Goal: Information Seeking & Learning: Learn about a topic

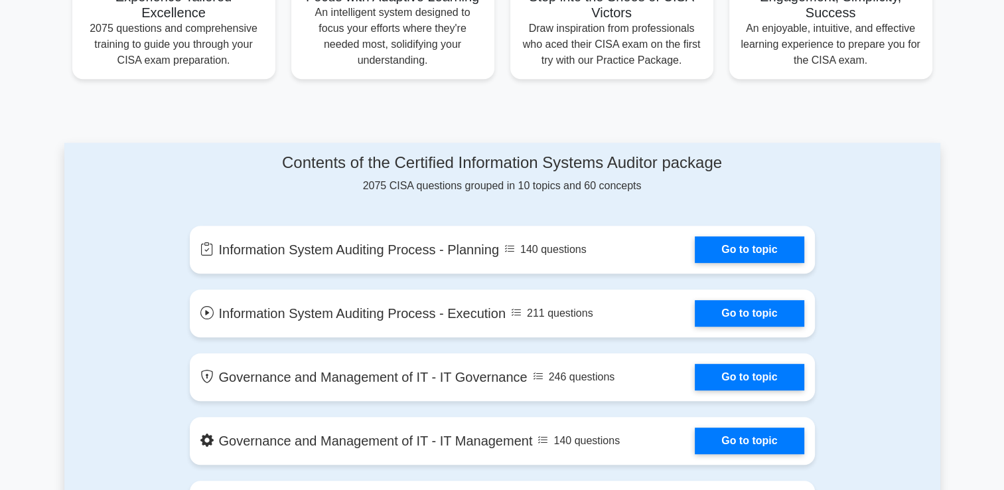
scroll to position [730, 0]
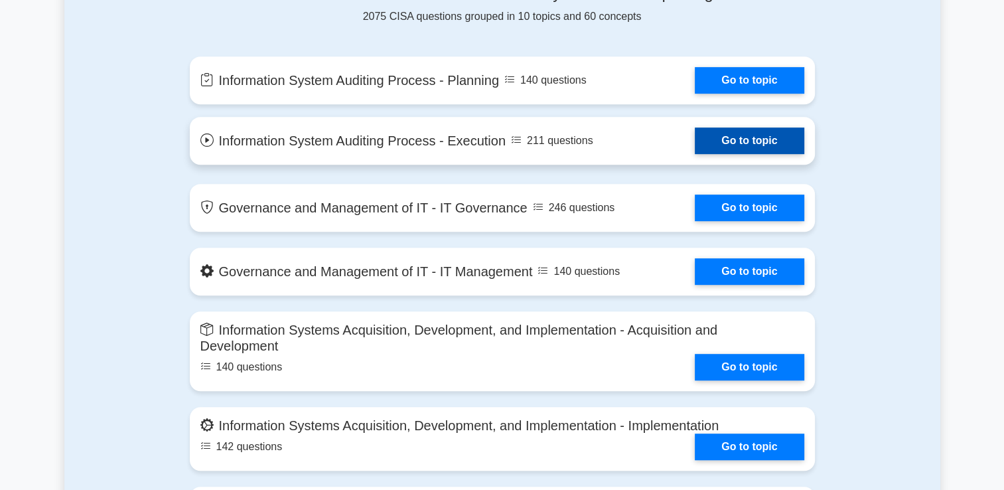
click at [743, 150] on link "Go to topic" at bounding box center [749, 140] width 109 height 27
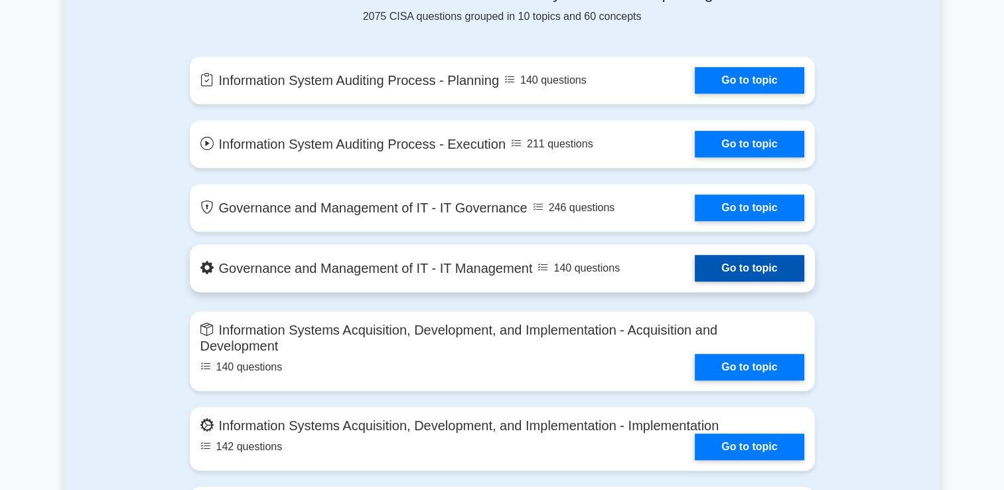
click at [713, 264] on link "Go to topic" at bounding box center [749, 268] width 109 height 27
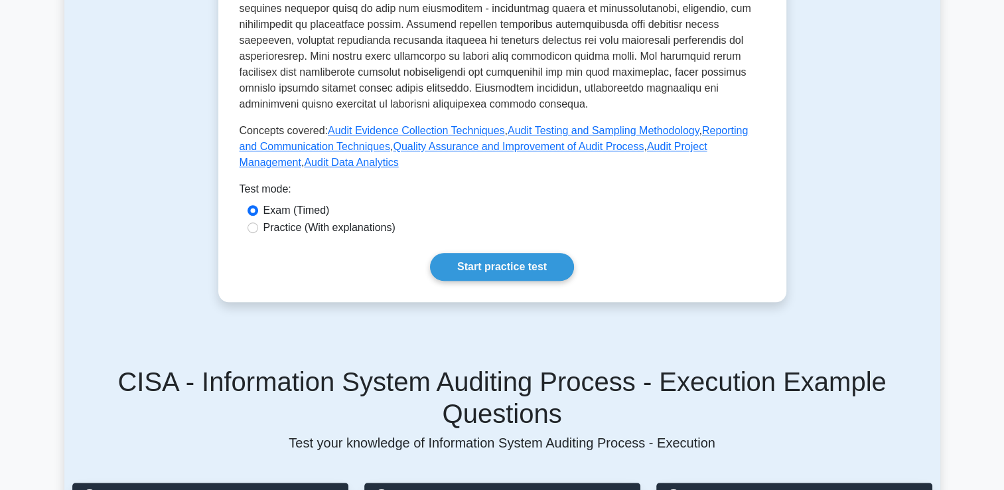
scroll to position [597, 0]
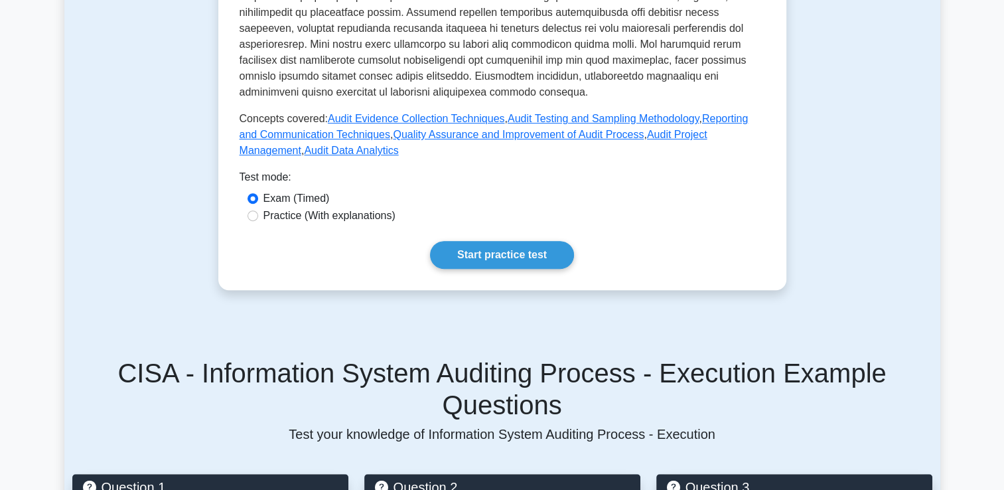
click at [338, 208] on label "Practice (With explanations)" at bounding box center [329, 216] width 132 height 16
click at [258, 210] on input "Practice (With explanations)" at bounding box center [253, 215] width 11 height 11
radio input "true"
click at [488, 241] on link "Start practice test" at bounding box center [502, 255] width 144 height 28
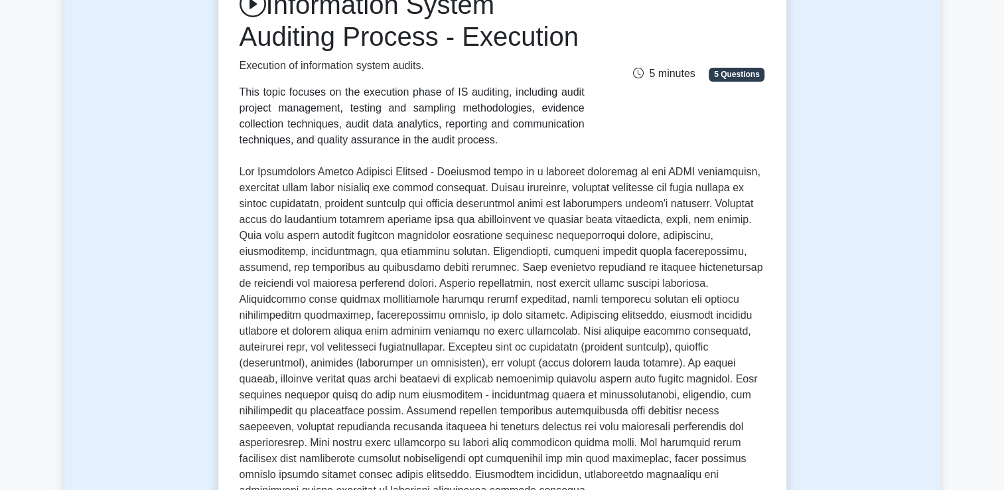
scroll to position [0, 0]
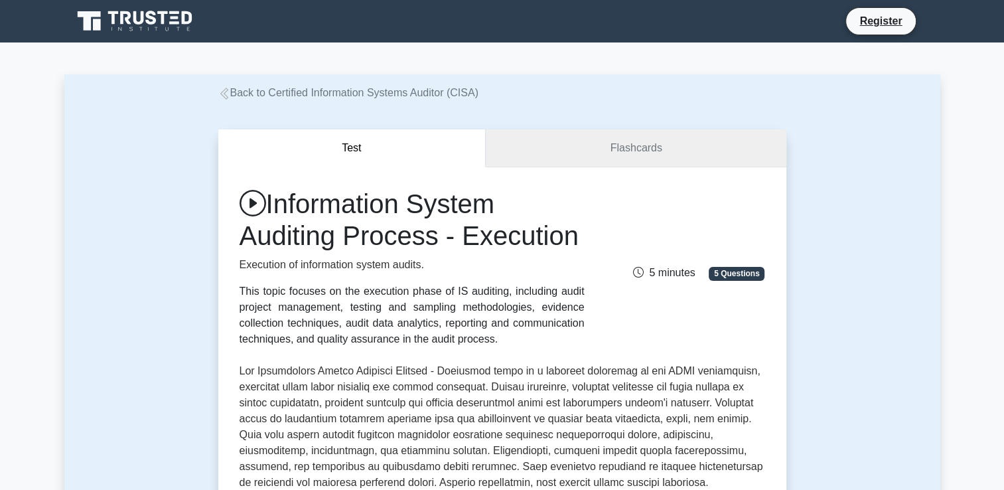
click at [589, 153] on link "Flashcards" at bounding box center [636, 148] width 300 height 38
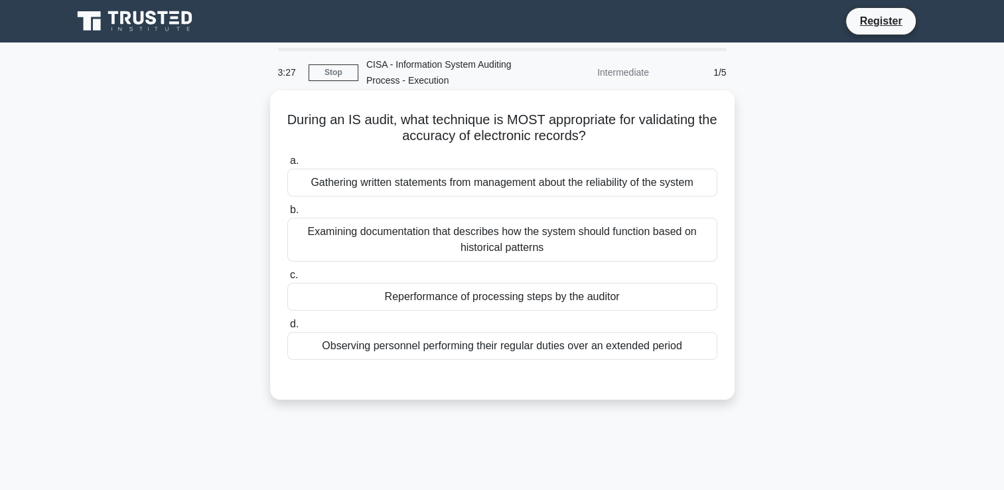
click at [498, 302] on div "Reperformance of processing steps by the auditor" at bounding box center [502, 297] width 430 height 28
click at [287, 279] on input "c. Reperformance of processing steps by the auditor" at bounding box center [287, 275] width 0 height 9
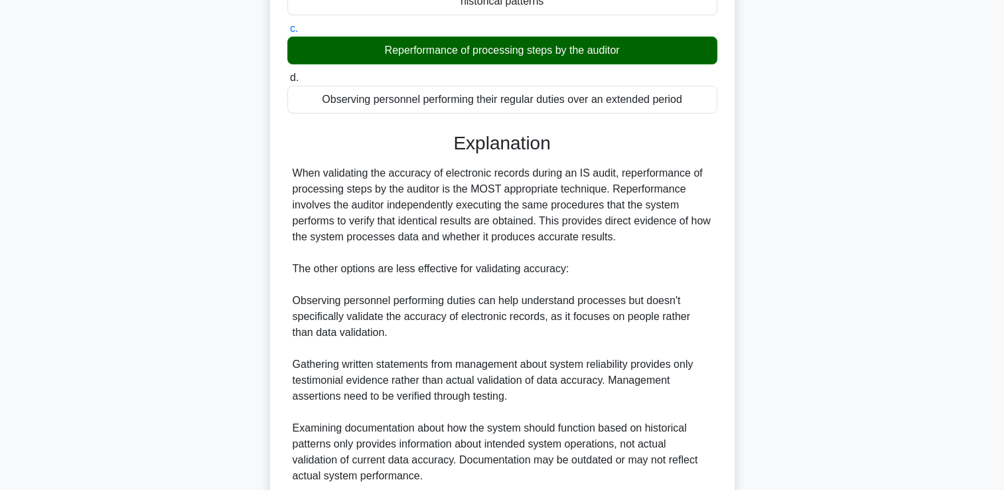
scroll to position [332, 0]
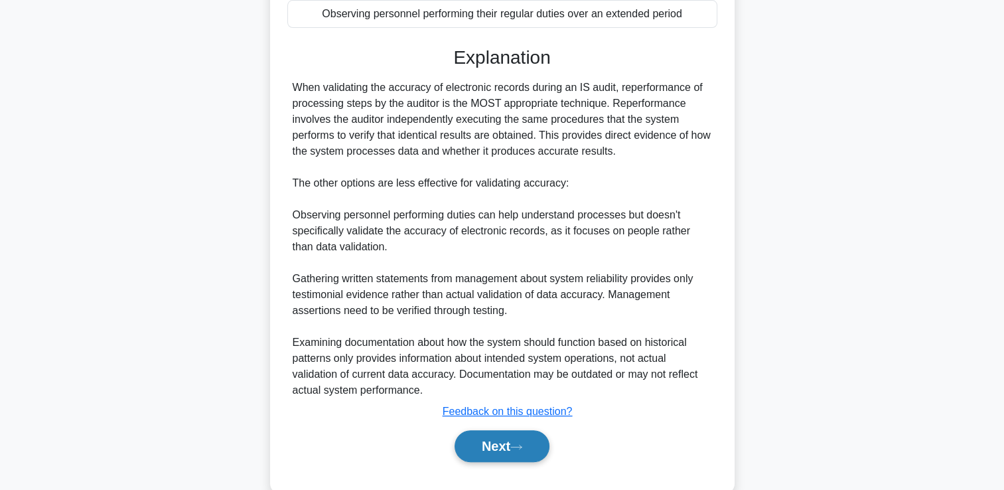
click at [481, 443] on button "Next" at bounding box center [502, 446] width 95 height 32
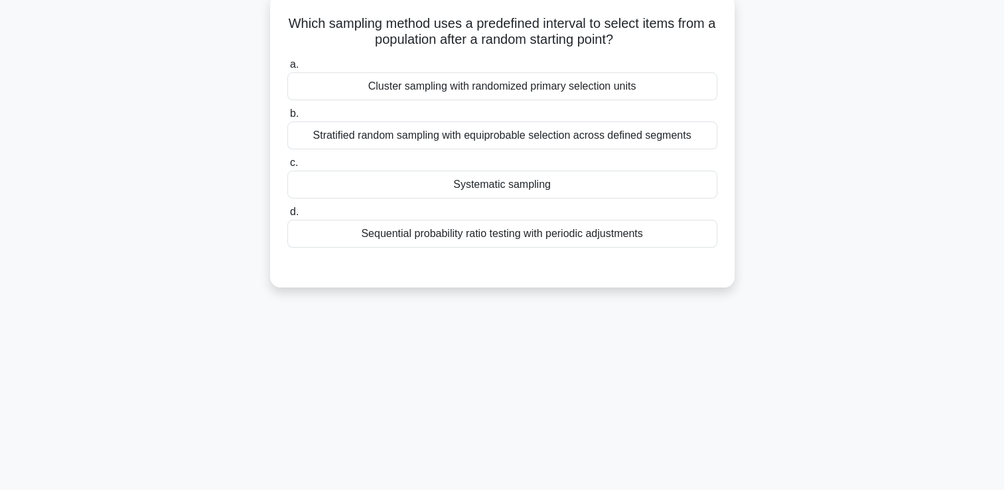
scroll to position [28, 0]
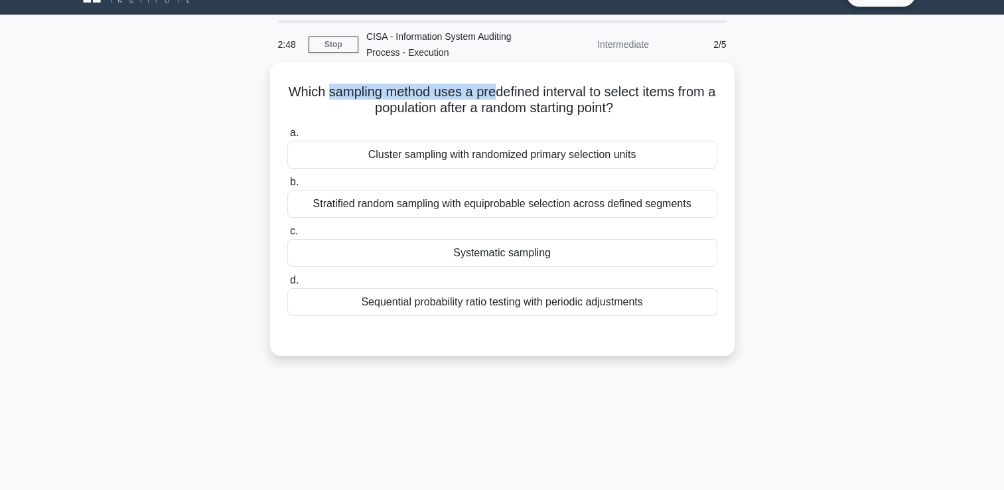
drag, startPoint x: 328, startPoint y: 92, endPoint x: 497, endPoint y: 92, distance: 168.6
click at [497, 92] on h5 "Which sampling method uses a predefined interval to select items from a populat…" at bounding box center [502, 100] width 433 height 33
drag, startPoint x: 497, startPoint y: 92, endPoint x: 468, endPoint y: 93, distance: 29.2
click at [468, 93] on h5 "Which sampling method uses a predefined interval to select items from a populat…" at bounding box center [502, 100] width 433 height 33
click at [557, 94] on h5 "Which sampling method uses a predefined interval to select items from a populat…" at bounding box center [502, 100] width 433 height 33
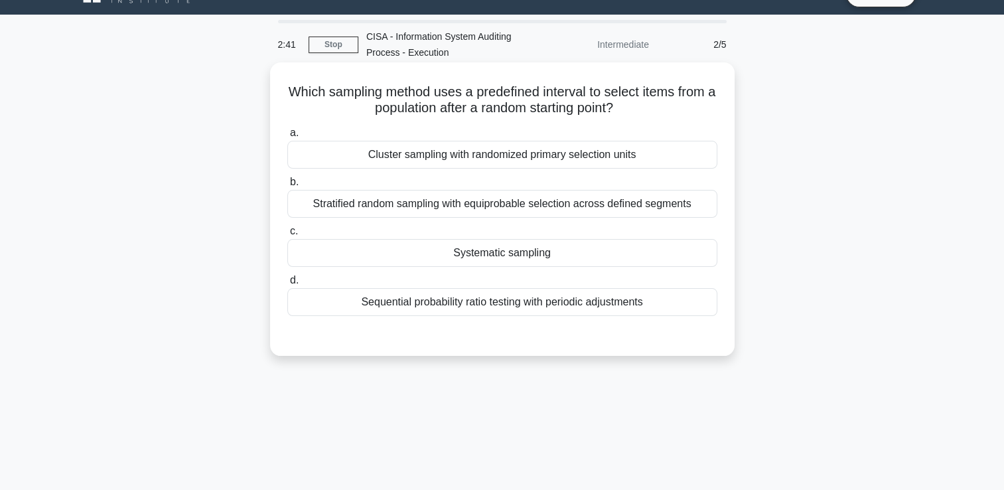
drag, startPoint x: 366, startPoint y: 108, endPoint x: 628, endPoint y: 108, distance: 261.5
click at [628, 108] on h5 "Which sampling method uses a predefined interval to select items from a populat…" at bounding box center [502, 100] width 433 height 33
drag, startPoint x: 628, startPoint y: 108, endPoint x: 563, endPoint y: 109, distance: 64.4
click at [563, 109] on h5 "Which sampling method uses a predefined interval to select items from a populat…" at bounding box center [502, 100] width 433 height 33
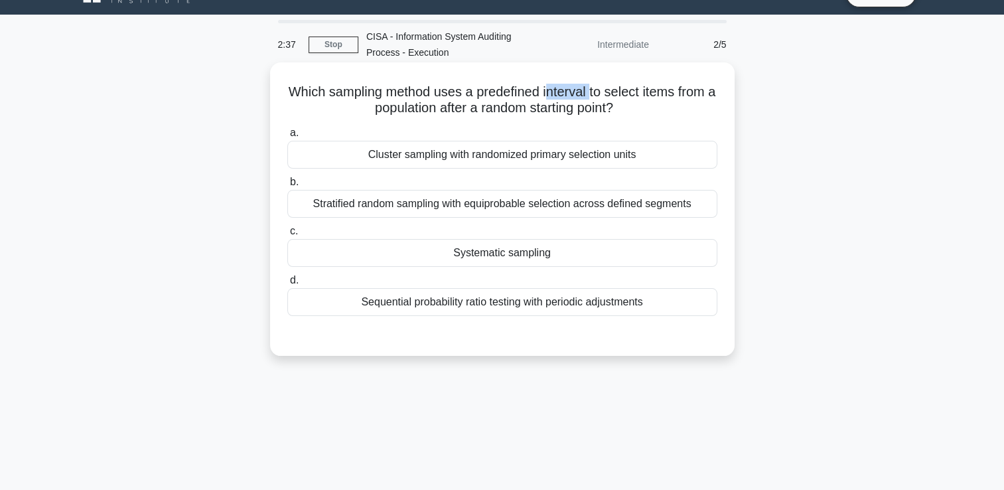
drag, startPoint x: 551, startPoint y: 92, endPoint x: 595, endPoint y: 92, distance: 44.5
click at [595, 92] on h5 "Which sampling method uses a predefined interval to select items from a populat…" at bounding box center [502, 100] width 433 height 33
drag, startPoint x: 595, startPoint y: 92, endPoint x: 589, endPoint y: 106, distance: 15.8
click at [589, 106] on h5 "Which sampling method uses a predefined interval to select items from a populat…" at bounding box center [502, 100] width 433 height 33
drag, startPoint x: 589, startPoint y: 106, endPoint x: 556, endPoint y: 108, distance: 33.2
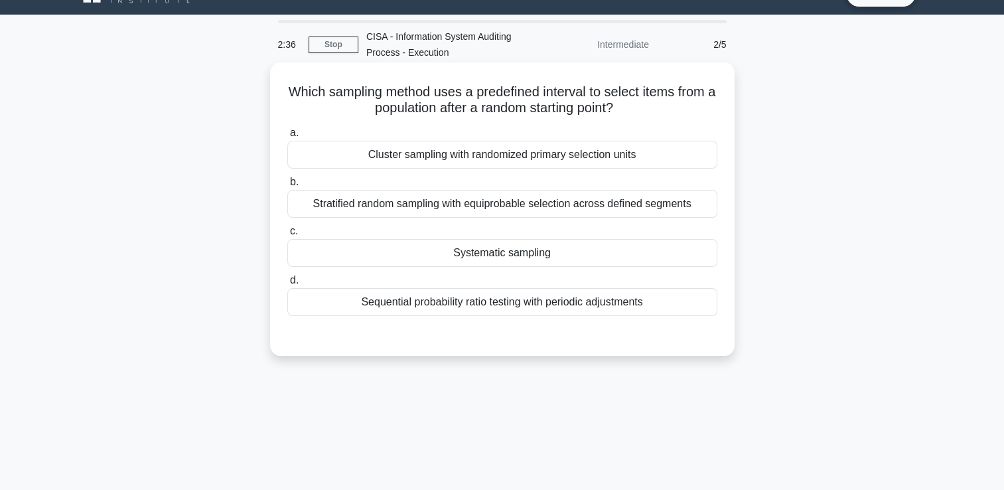
click at [556, 108] on h5 "Which sampling method uses a predefined interval to select items from a populat…" at bounding box center [502, 100] width 433 height 33
click at [498, 207] on div "Stratified random sampling with equiprobable selection across defined segments" at bounding box center [502, 204] width 430 height 28
click at [287, 186] on input "b. Stratified random sampling with equiprobable selection across defined segmen…" at bounding box center [287, 182] width 0 height 9
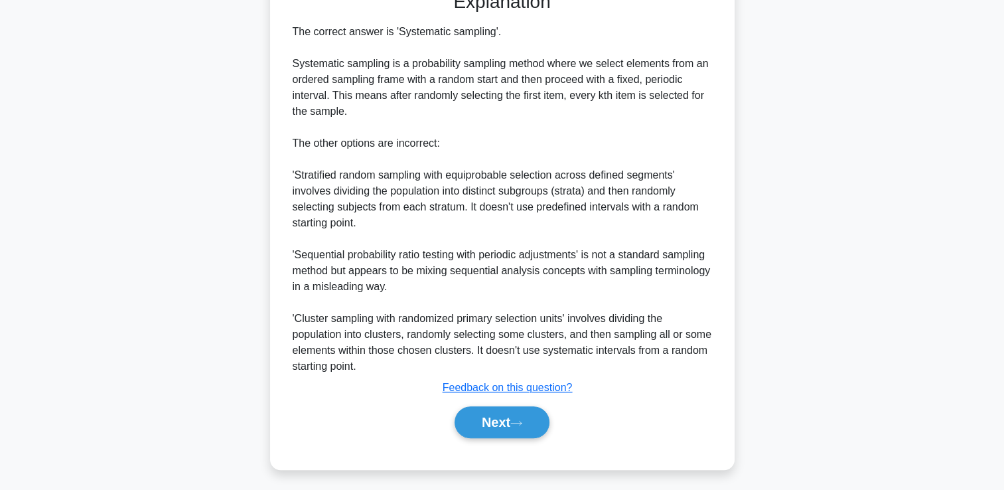
scroll to position [376, 0]
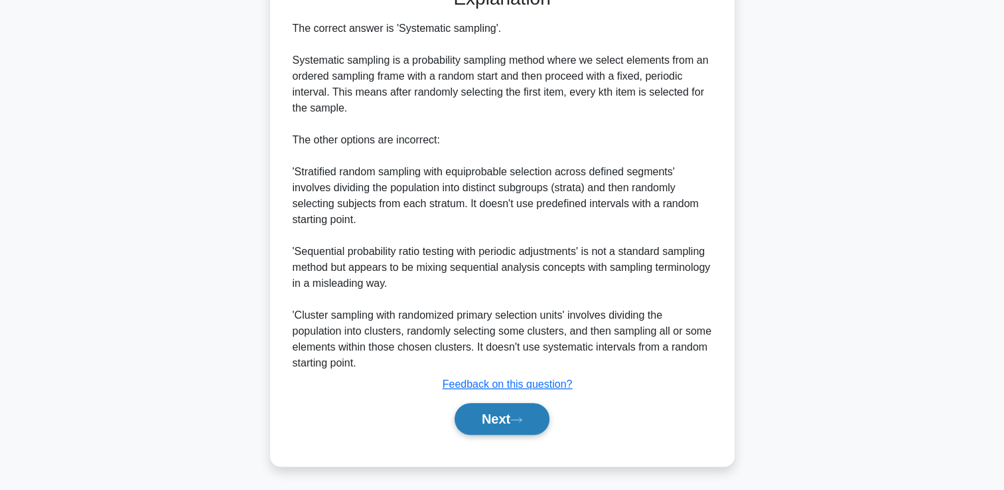
click at [512, 418] on button "Next" at bounding box center [502, 419] width 95 height 32
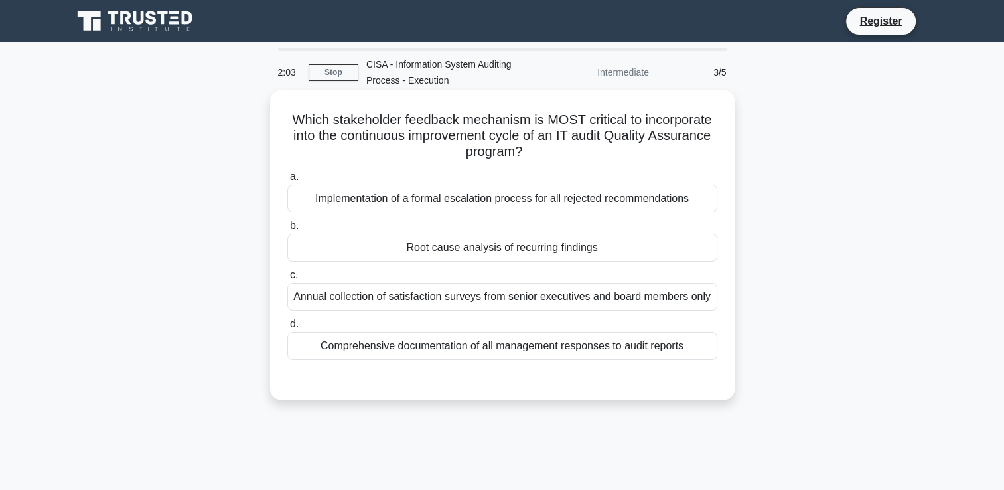
scroll to position [66, 0]
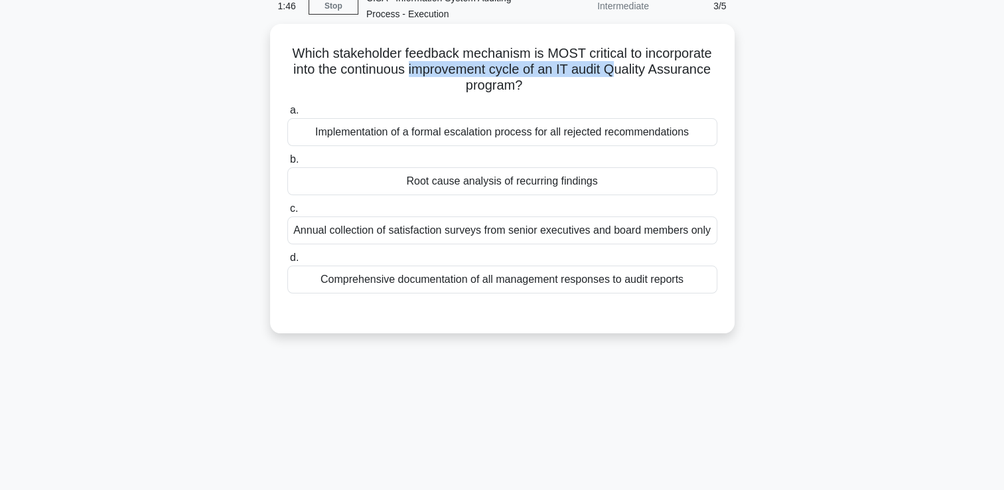
drag, startPoint x: 409, startPoint y: 70, endPoint x: 616, endPoint y: 70, distance: 207.0
click at [616, 70] on h5 "Which stakeholder feedback mechanism is MOST critical to incorporate into the c…" at bounding box center [502, 69] width 433 height 49
drag, startPoint x: 616, startPoint y: 70, endPoint x: 509, endPoint y: 85, distance: 107.8
click at [509, 85] on h5 "Which stakeholder feedback mechanism is MOST critical to incorporate into the c…" at bounding box center [502, 69] width 433 height 49
click at [514, 184] on div "Root cause analysis of recurring findings" at bounding box center [502, 181] width 430 height 28
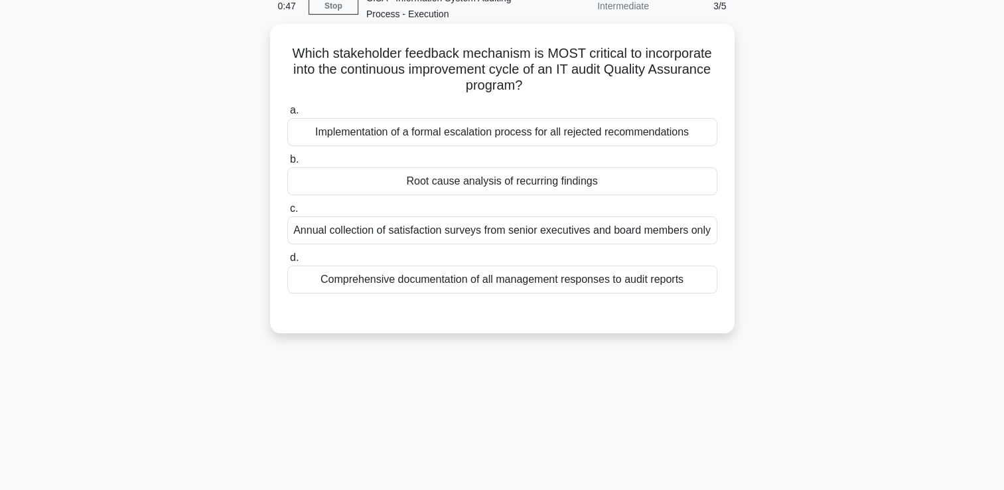
click at [287, 164] on input "b. Root cause analysis of recurring findings" at bounding box center [287, 159] width 0 height 9
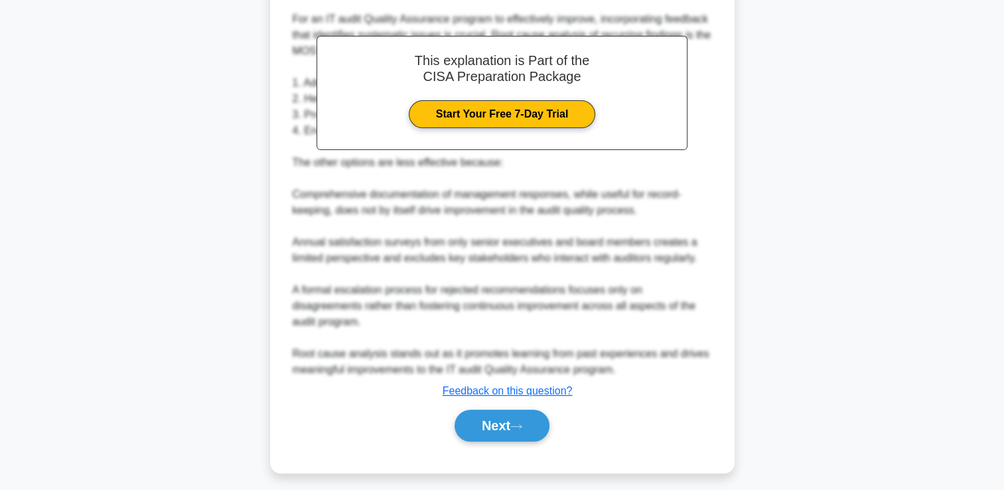
scroll to position [407, 0]
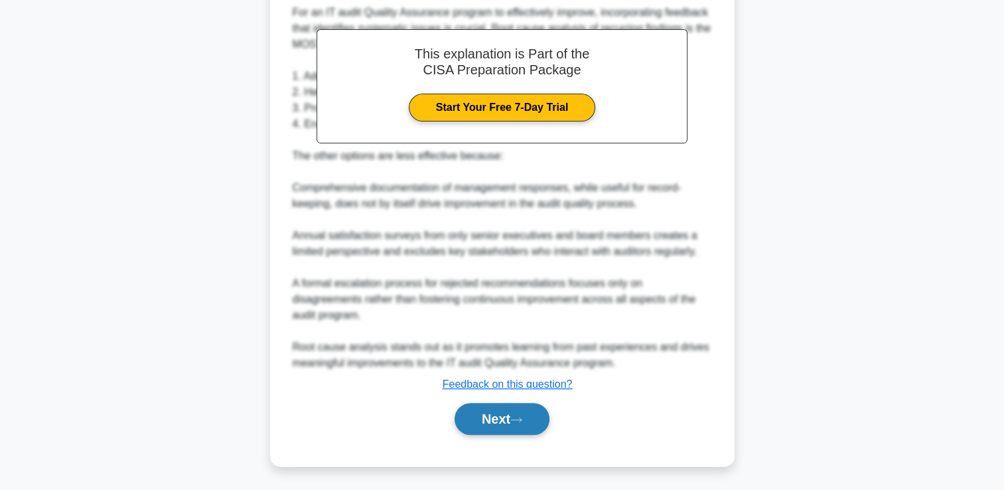
click at [536, 422] on button "Next" at bounding box center [502, 419] width 95 height 32
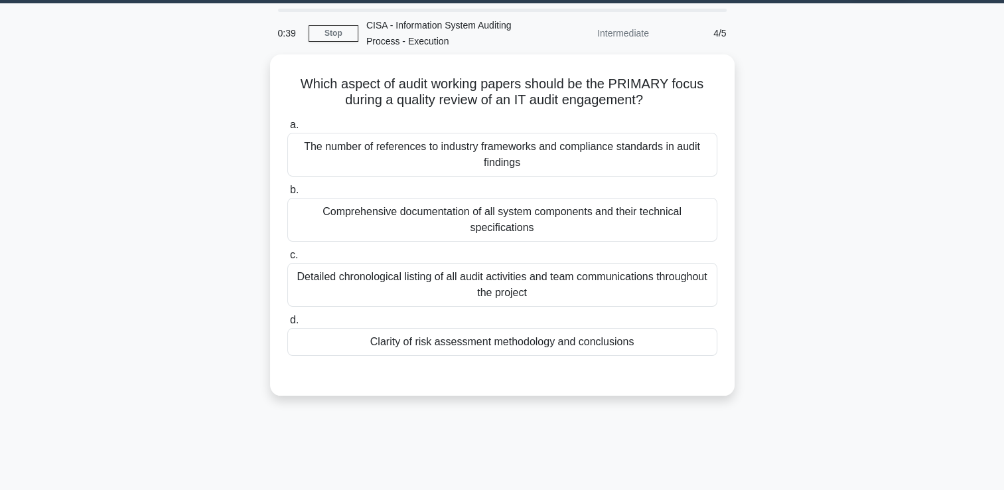
scroll to position [0, 0]
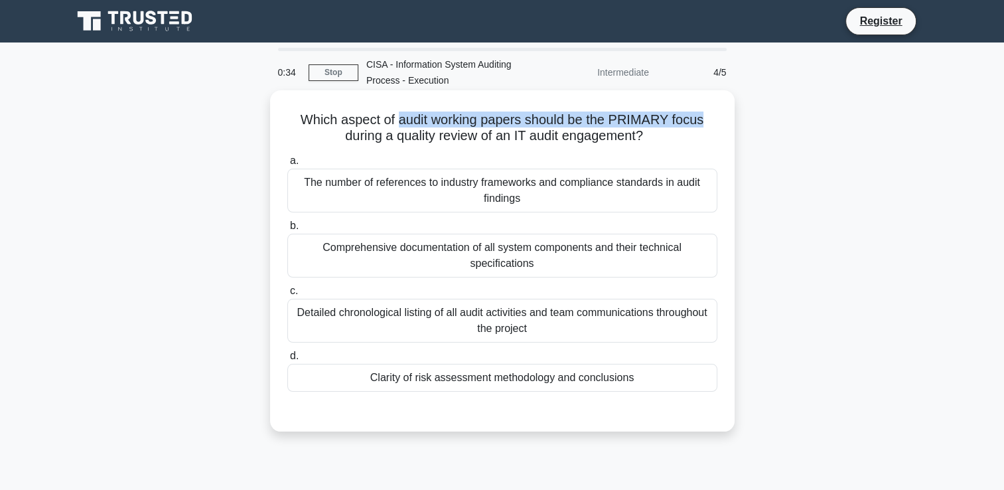
drag, startPoint x: 396, startPoint y: 118, endPoint x: 721, endPoint y: 121, distance: 325.8
click at [721, 121] on div "Which aspect of audit working papers should be the PRIMARY focus during a quali…" at bounding box center [502, 261] width 454 height 330
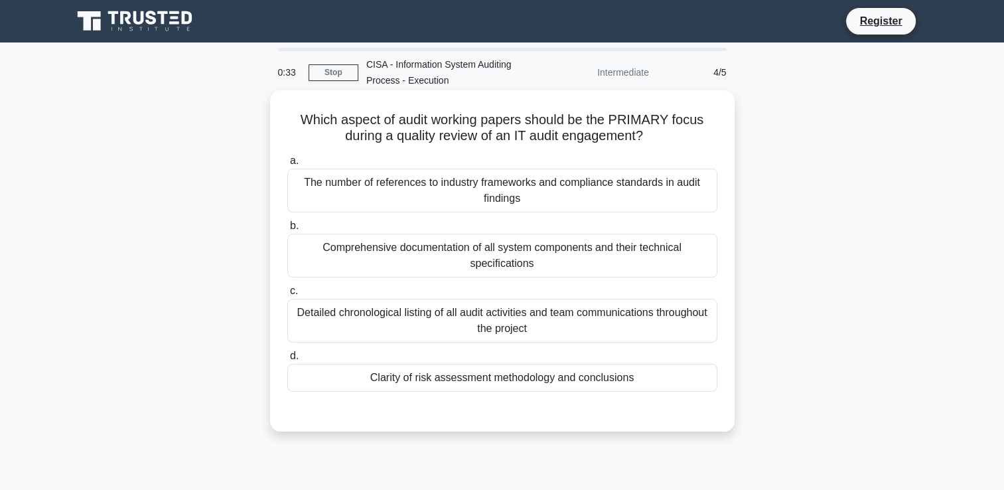
drag, startPoint x: 721, startPoint y: 121, endPoint x: 655, endPoint y: 142, distance: 69.7
click at [655, 142] on icon ".spinner_0XTQ{transform-origin:center;animation:spinner_y6GP .75s linear infini…" at bounding box center [651, 137] width 16 height 16
drag, startPoint x: 437, startPoint y: 137, endPoint x: 662, endPoint y: 141, distance: 225.0
click at [662, 141] on h5 "Which aspect of audit working papers should be the PRIMARY focus during a quali…" at bounding box center [502, 127] width 433 height 33
drag, startPoint x: 662, startPoint y: 141, endPoint x: 641, endPoint y: 142, distance: 21.2
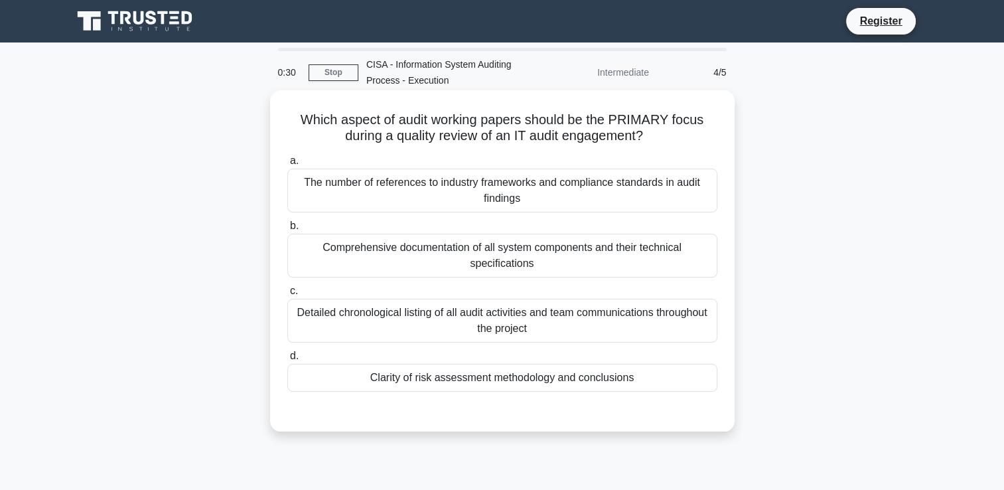
click at [641, 142] on h5 "Which aspect of audit working papers should be the PRIMARY focus during a quali…" at bounding box center [502, 127] width 433 height 33
drag, startPoint x: 392, startPoint y: 137, endPoint x: 652, endPoint y: 147, distance: 260.3
click at [652, 147] on div "Which aspect of audit working papers should be the PRIMARY focus during a quali…" at bounding box center [502, 261] width 454 height 330
drag, startPoint x: 652, startPoint y: 147, endPoint x: 593, endPoint y: 145, distance: 59.8
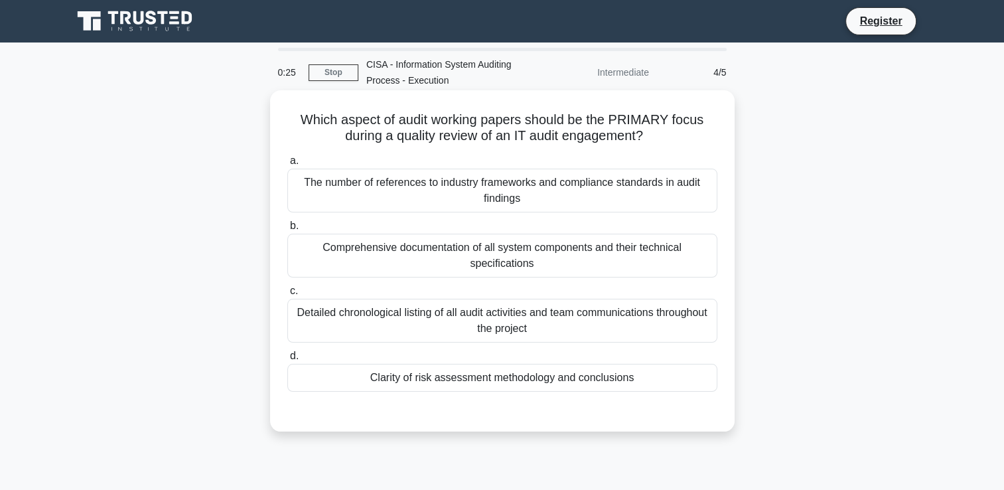
click at [593, 145] on h5 "Which aspect of audit working papers should be the PRIMARY focus during a quali…" at bounding box center [502, 127] width 433 height 33
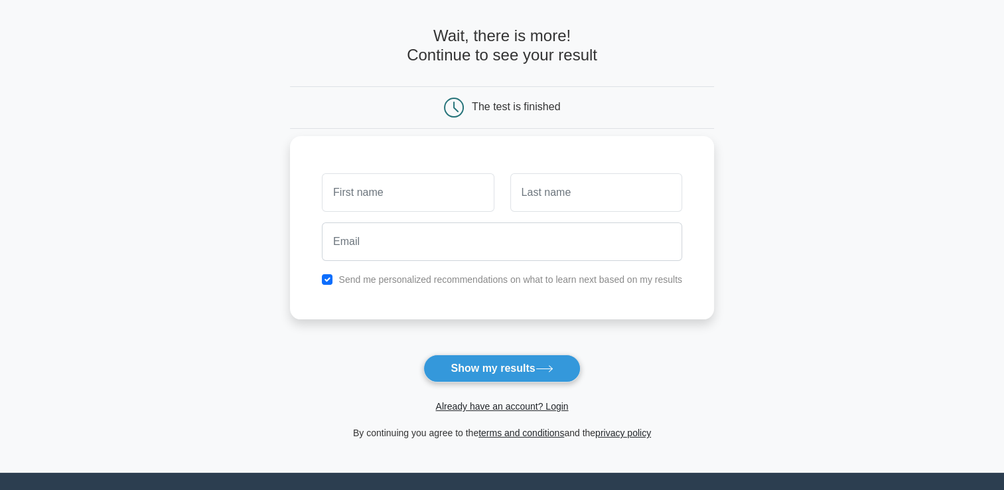
scroll to position [133, 0]
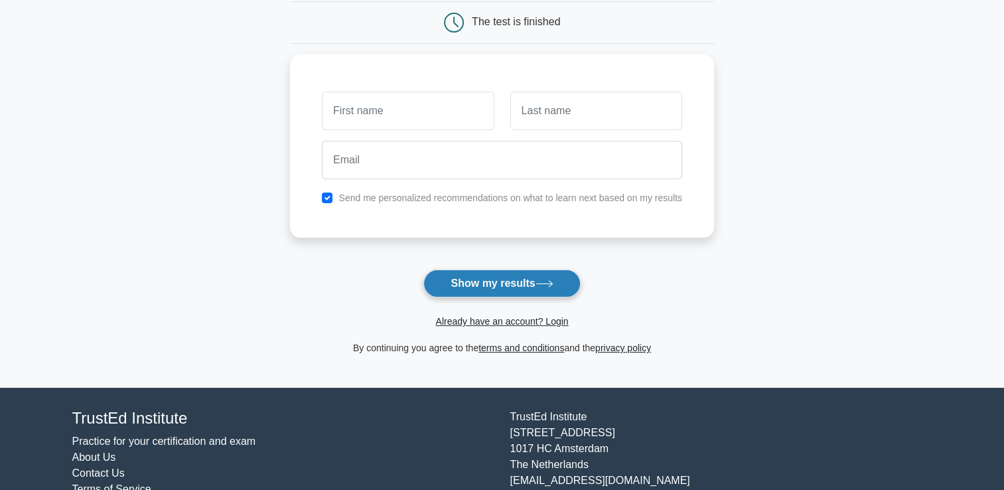
click at [486, 274] on button "Show my results" at bounding box center [501, 283] width 157 height 28
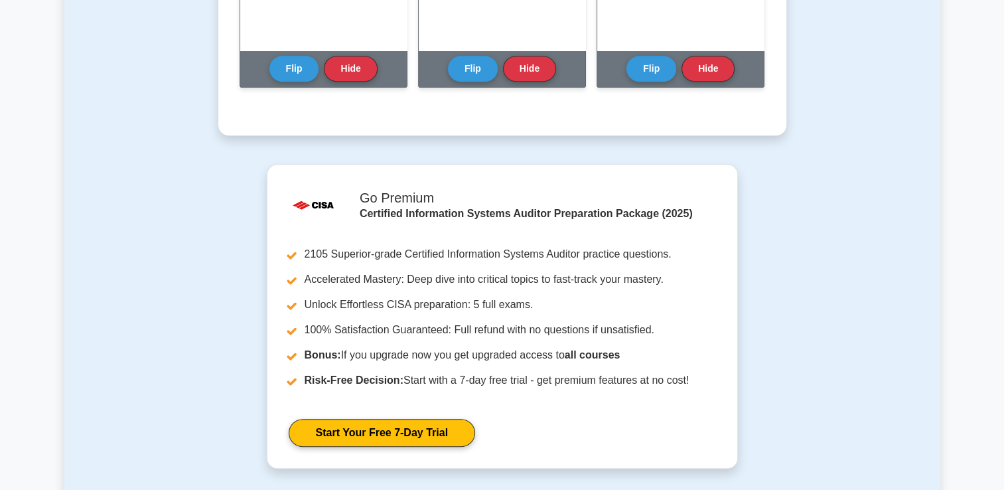
scroll to position [730, 0]
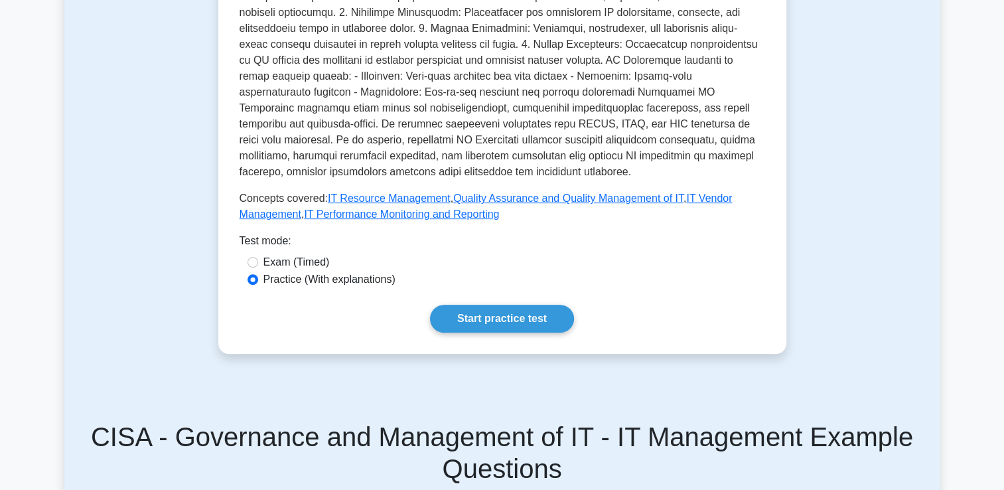
scroll to position [531, 0]
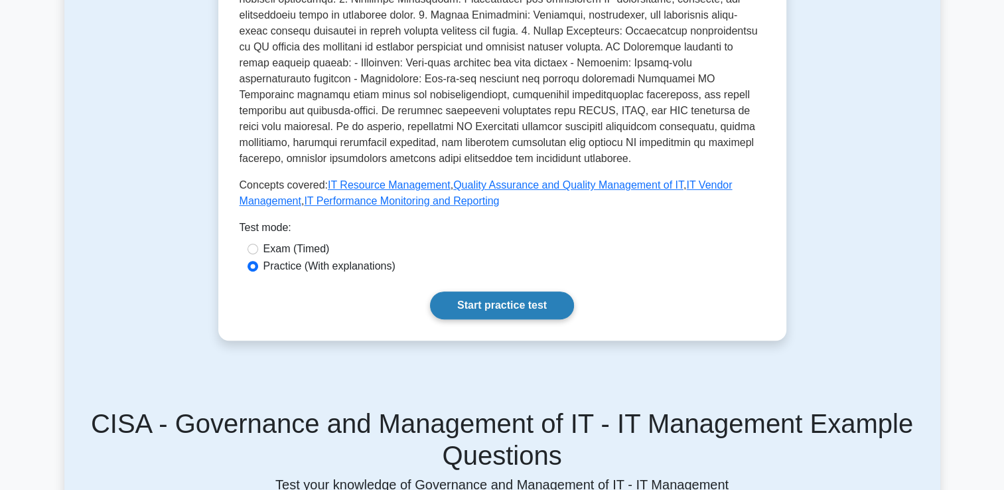
click at [544, 309] on link "Start practice test" at bounding box center [502, 305] width 144 height 28
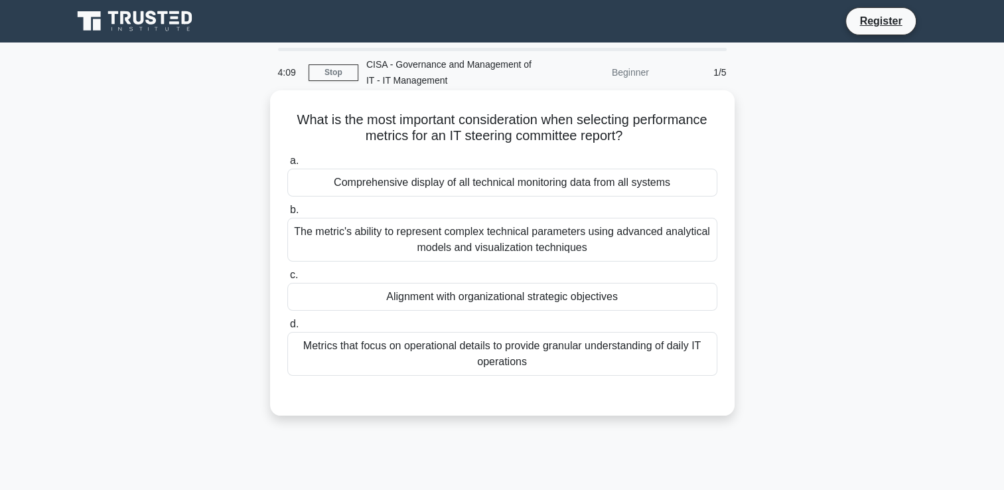
click at [516, 352] on div "Metrics that focus on operational details to provide granular understanding of …" at bounding box center [502, 354] width 430 height 44
click at [287, 328] on input "d. Metrics that focus on operational details to provide granular understanding …" at bounding box center [287, 324] width 0 height 9
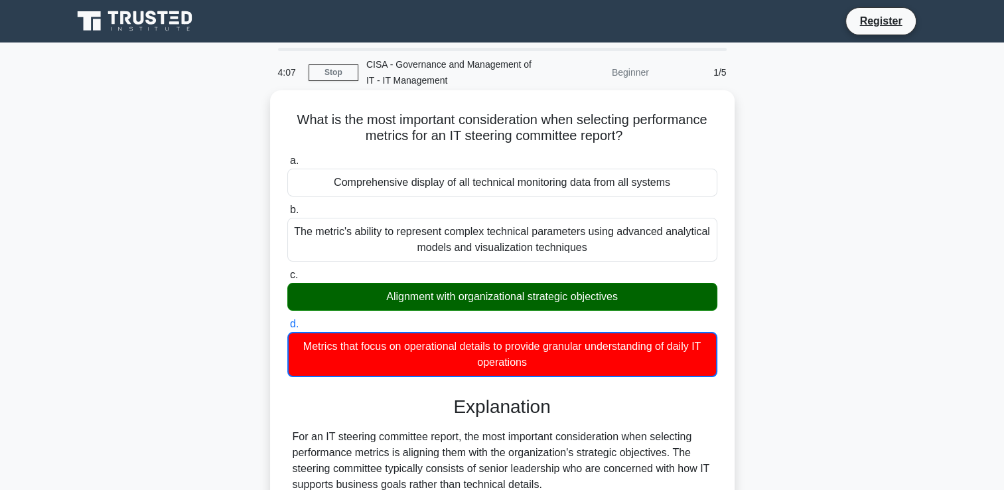
click at [640, 304] on div "Alignment with organizational strategic objectives" at bounding box center [502, 297] width 430 height 28
click at [287, 279] on input "c. Alignment with organizational strategic objectives" at bounding box center [287, 275] width 0 height 9
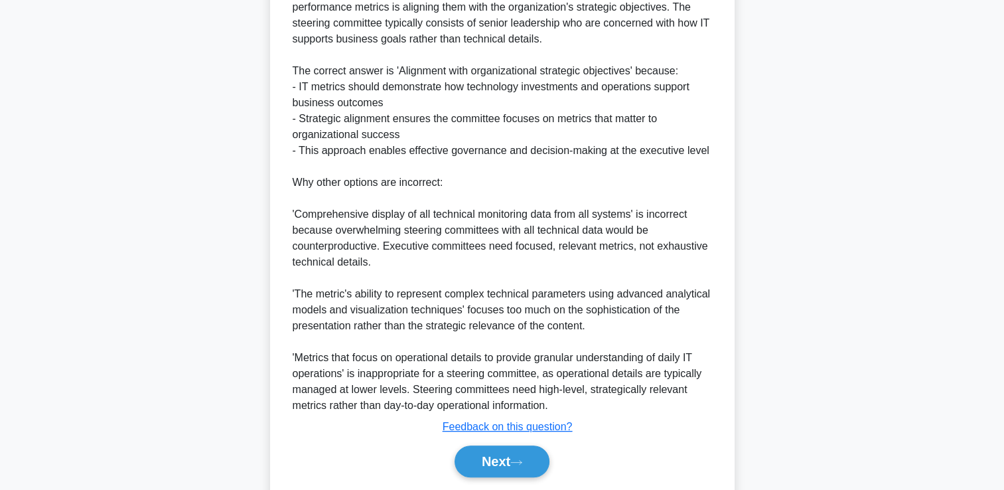
scroll to position [486, 0]
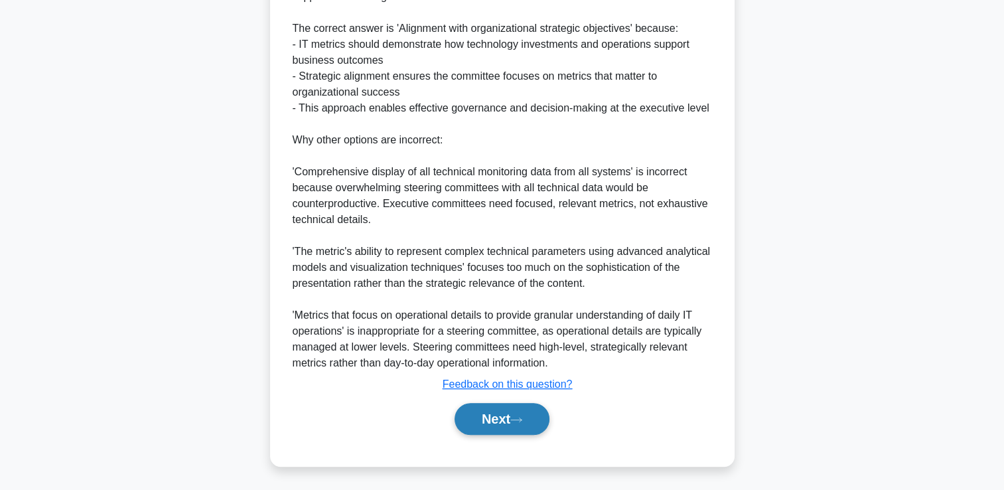
click at [478, 420] on button "Next" at bounding box center [502, 419] width 95 height 32
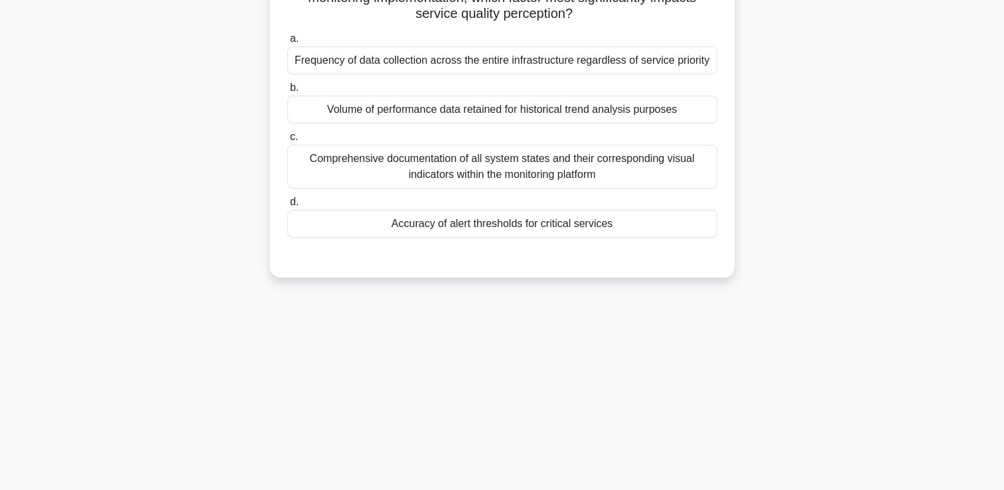
scroll to position [0, 0]
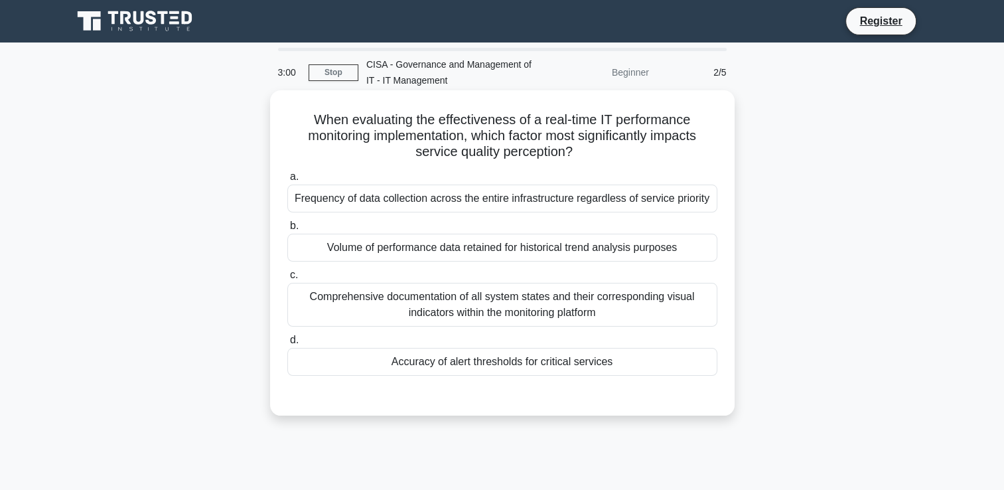
drag, startPoint x: 414, startPoint y: 152, endPoint x: 594, endPoint y: 149, distance: 179.9
click at [594, 149] on h5 "When evaluating the effectiveness of a real-time IT performance monitoring impl…" at bounding box center [502, 135] width 433 height 49
click at [451, 315] on div "Comprehensive documentation of all system states and their corresponding visual…" at bounding box center [502, 305] width 430 height 44
click at [287, 279] on input "c. Comprehensive documentation of all system states and their corresponding vis…" at bounding box center [287, 275] width 0 height 9
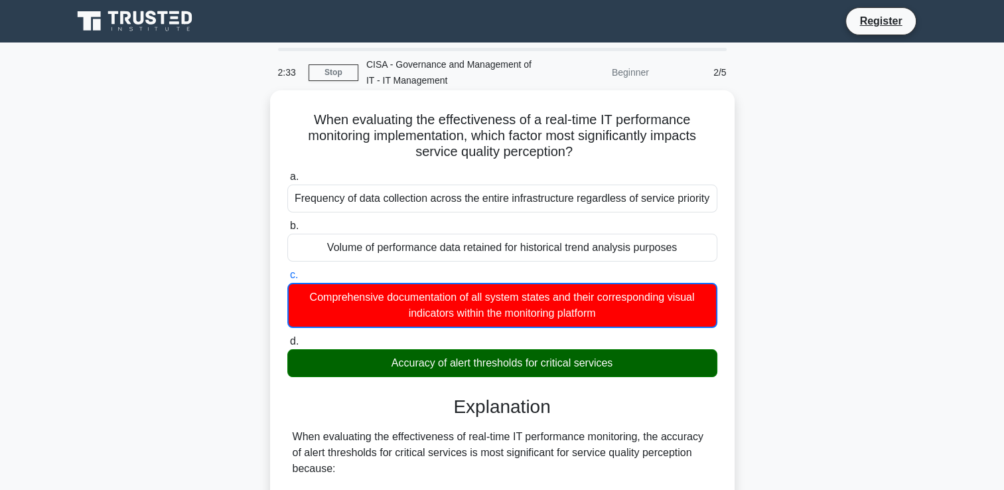
scroll to position [133, 0]
